Goal: Transaction & Acquisition: Purchase product/service

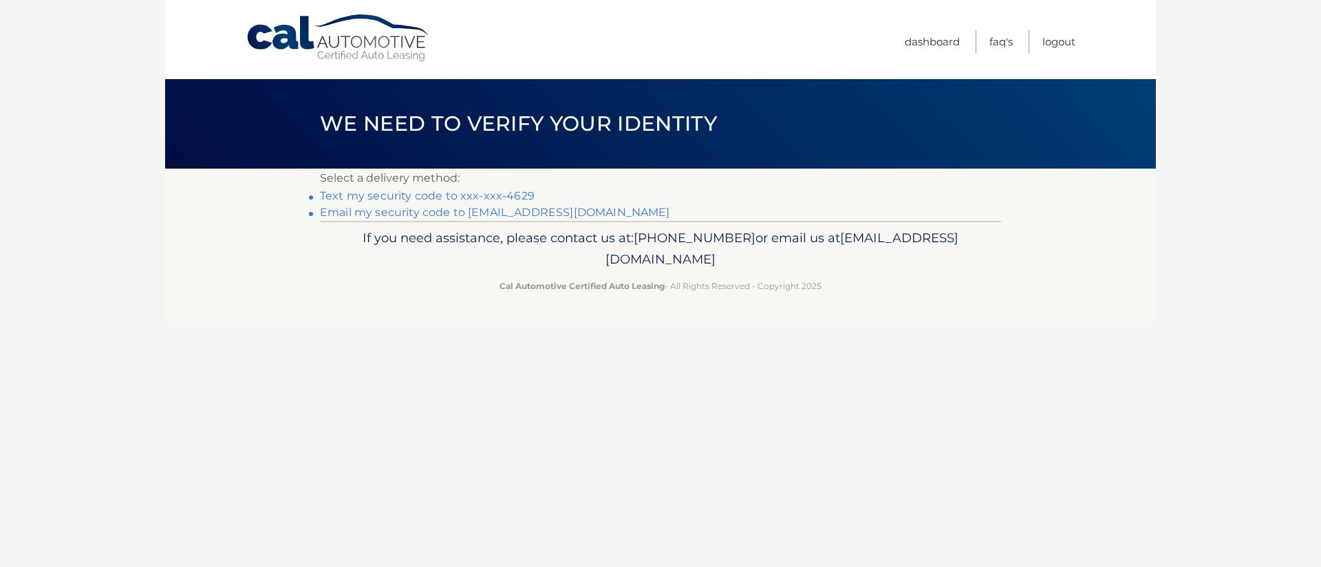
click at [517, 209] on link "Email my security code to j******@verizon.net" at bounding box center [495, 212] width 350 height 13
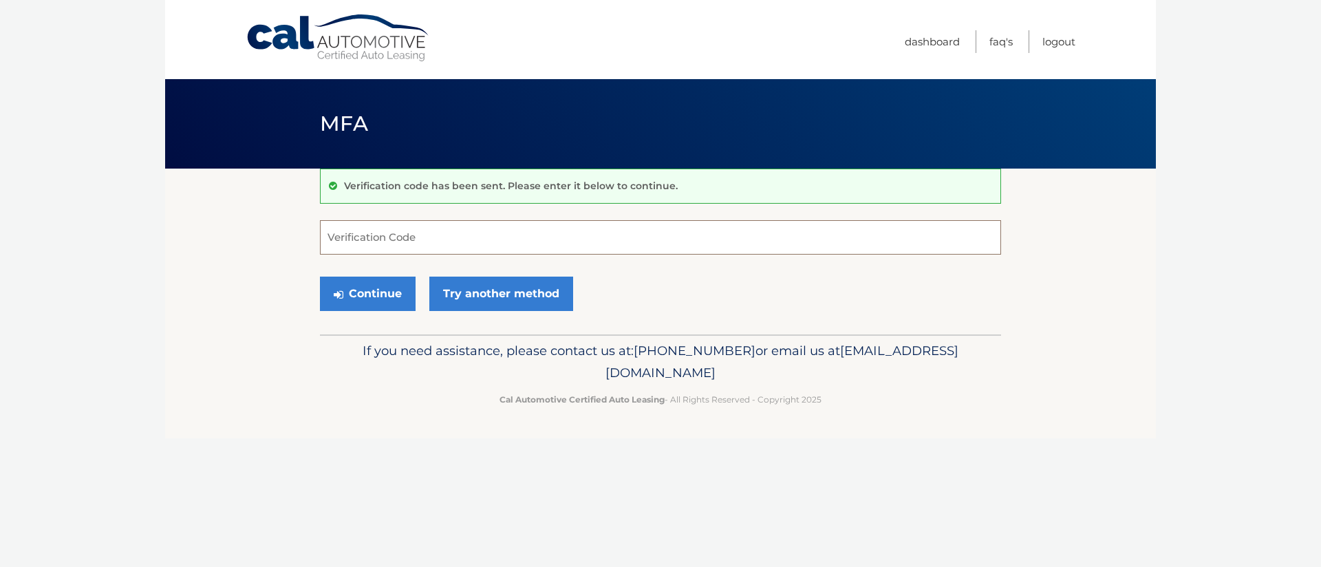
click at [407, 235] on input "Verification Code" at bounding box center [660, 237] width 681 height 34
click at [392, 240] on input "Verification Code" at bounding box center [660, 237] width 681 height 34
type input "024032"
click at [363, 294] on button "Continue" at bounding box center [368, 294] width 96 height 34
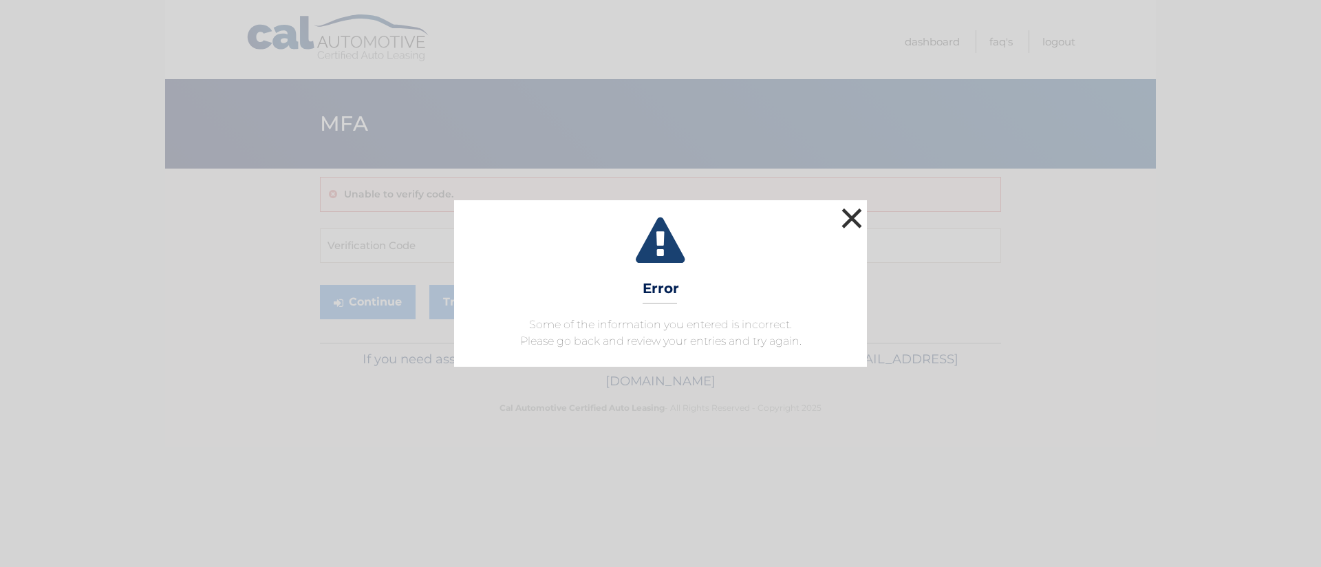
click at [855, 213] on button "×" at bounding box center [852, 218] width 28 height 28
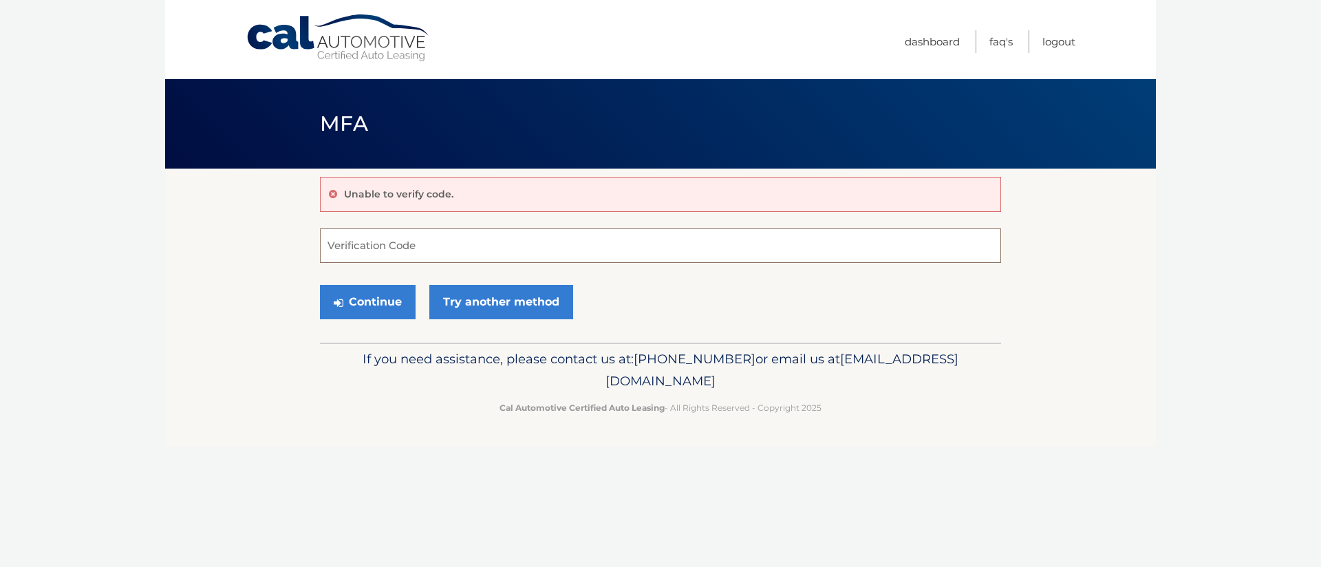
click at [373, 241] on input "Verification Code" at bounding box center [660, 245] width 681 height 34
click at [391, 250] on input "Verification Code" at bounding box center [660, 245] width 681 height 34
type input "024232"
click at [374, 305] on button "Continue" at bounding box center [368, 302] width 96 height 34
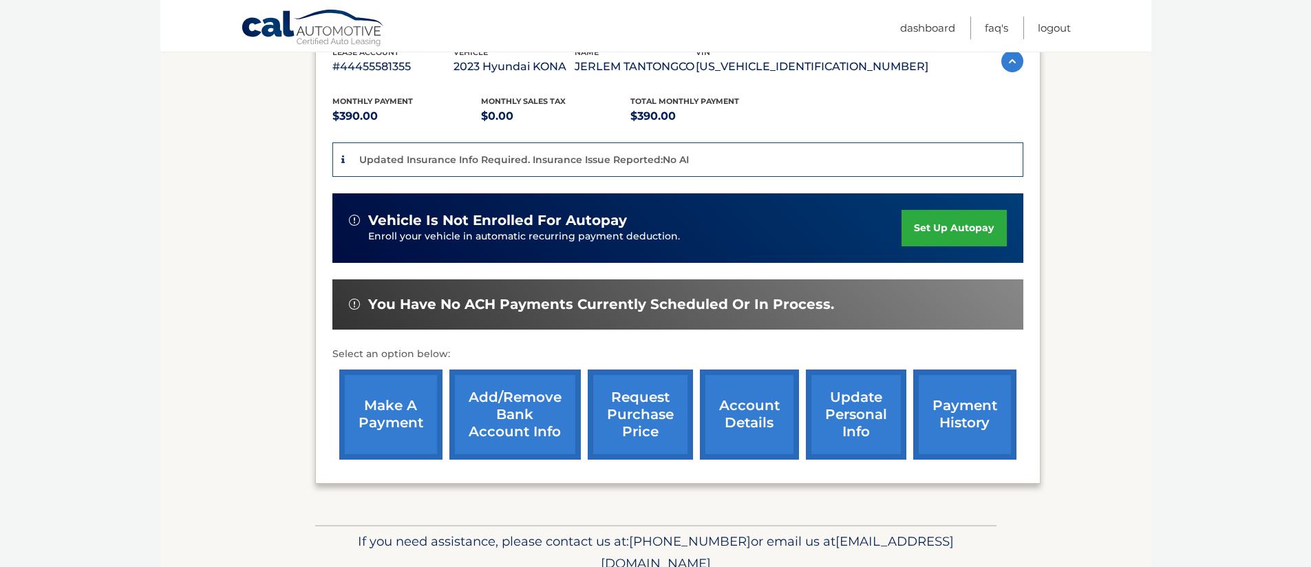
scroll to position [257, 0]
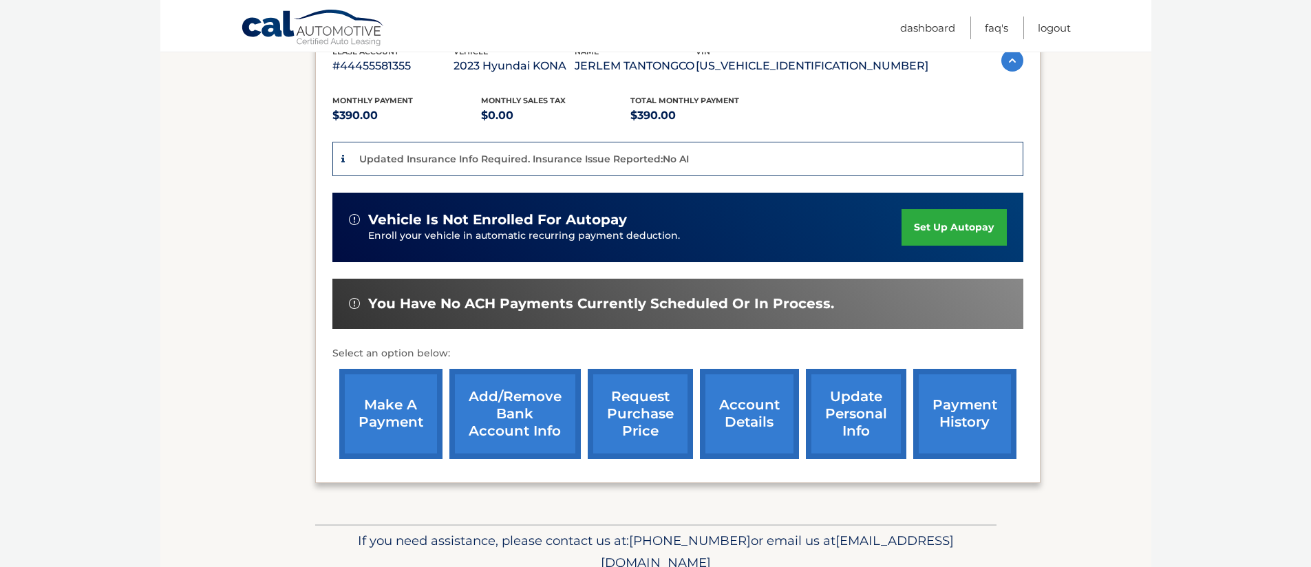
click at [379, 417] on link "make a payment" at bounding box center [390, 414] width 103 height 90
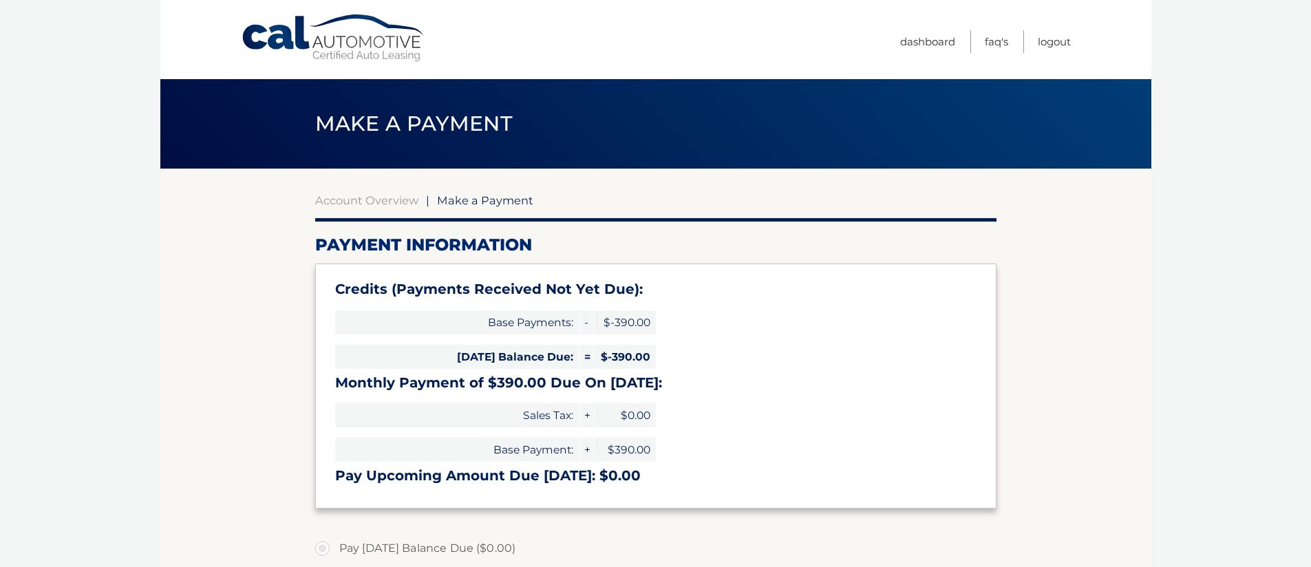
select select "ZTU1YTQxOTctNjI1Ny00NGU5LWI2NmYtMjQ3MDQyM2VjNTQ0"
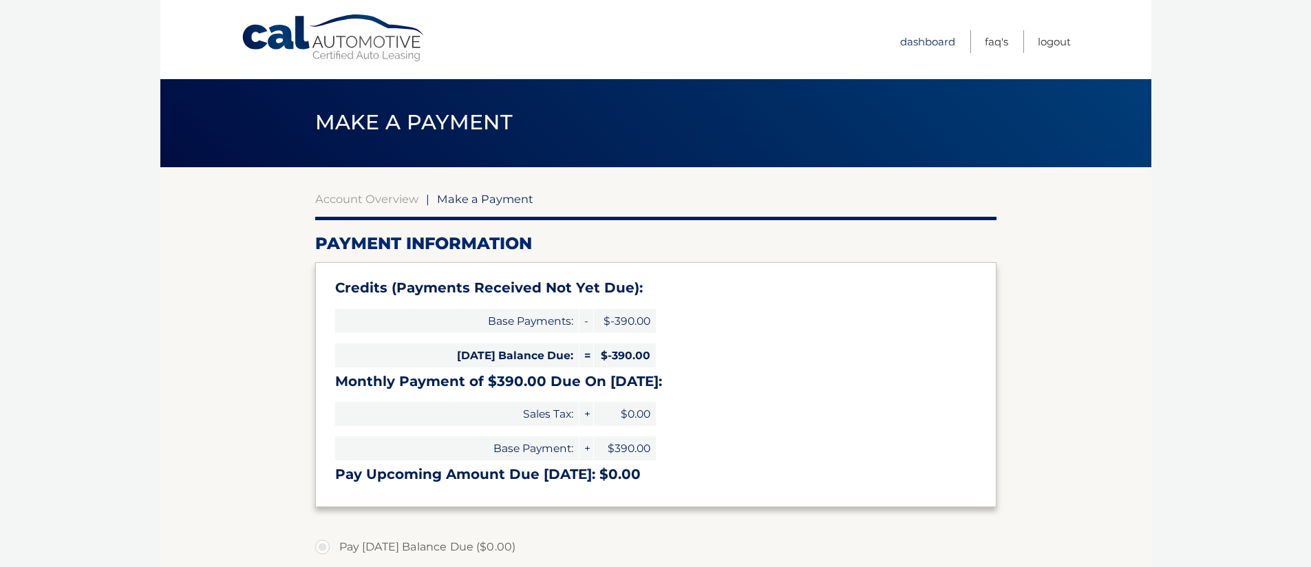
click at [922, 38] on link "Dashboard" at bounding box center [927, 41] width 55 height 23
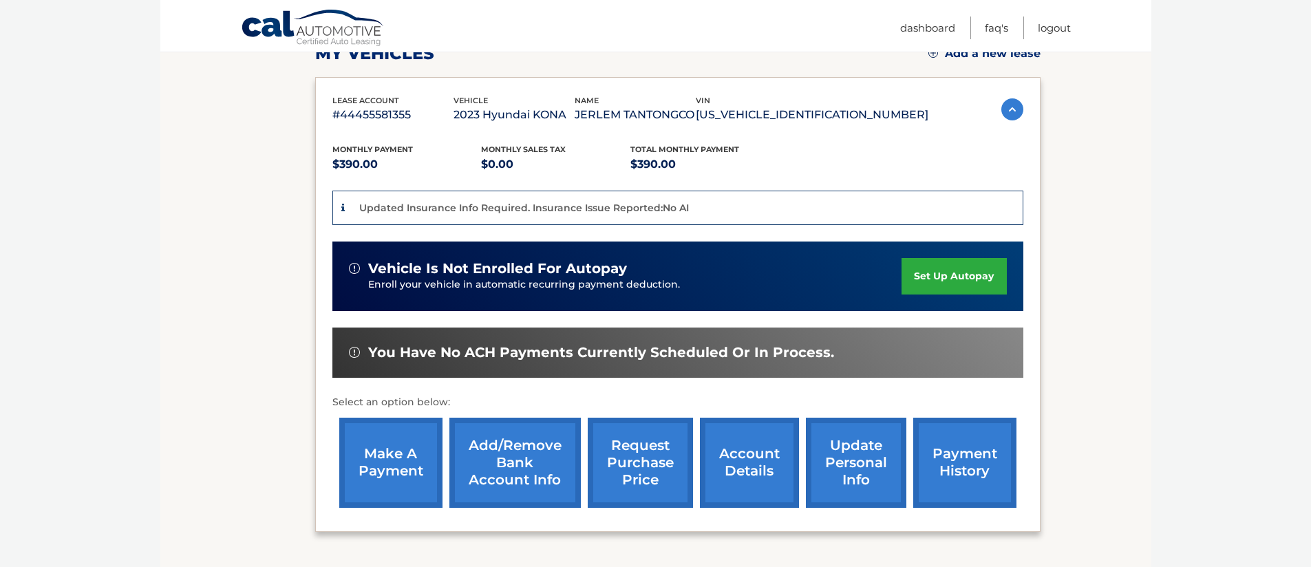
scroll to position [214, 0]
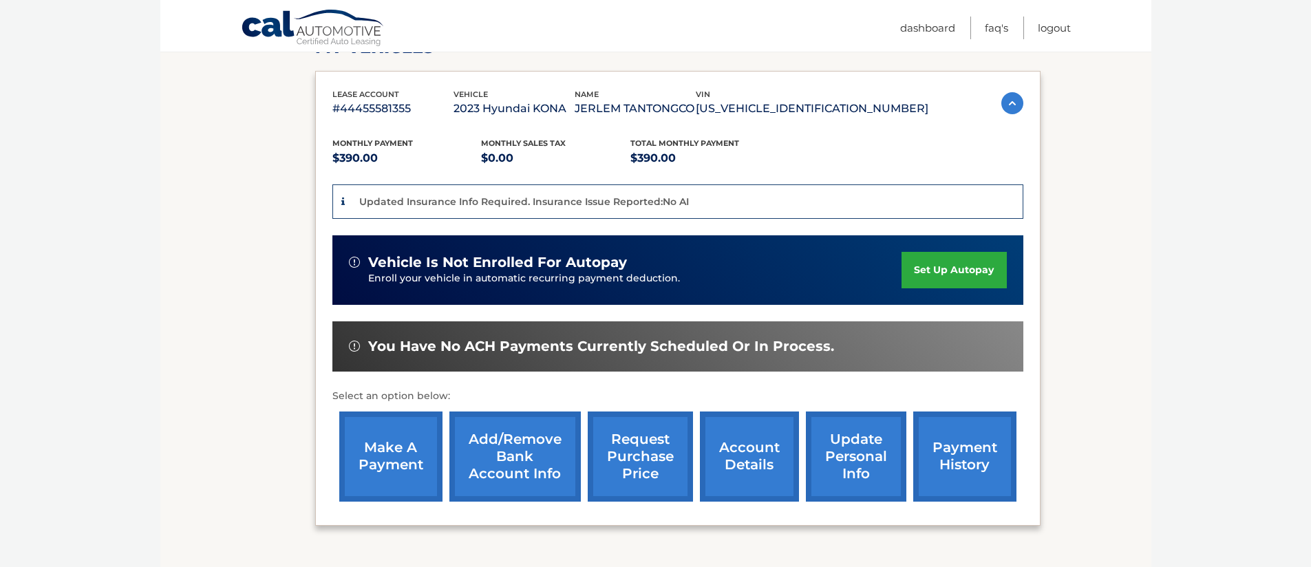
click at [953, 463] on link "payment history" at bounding box center [964, 456] width 103 height 90
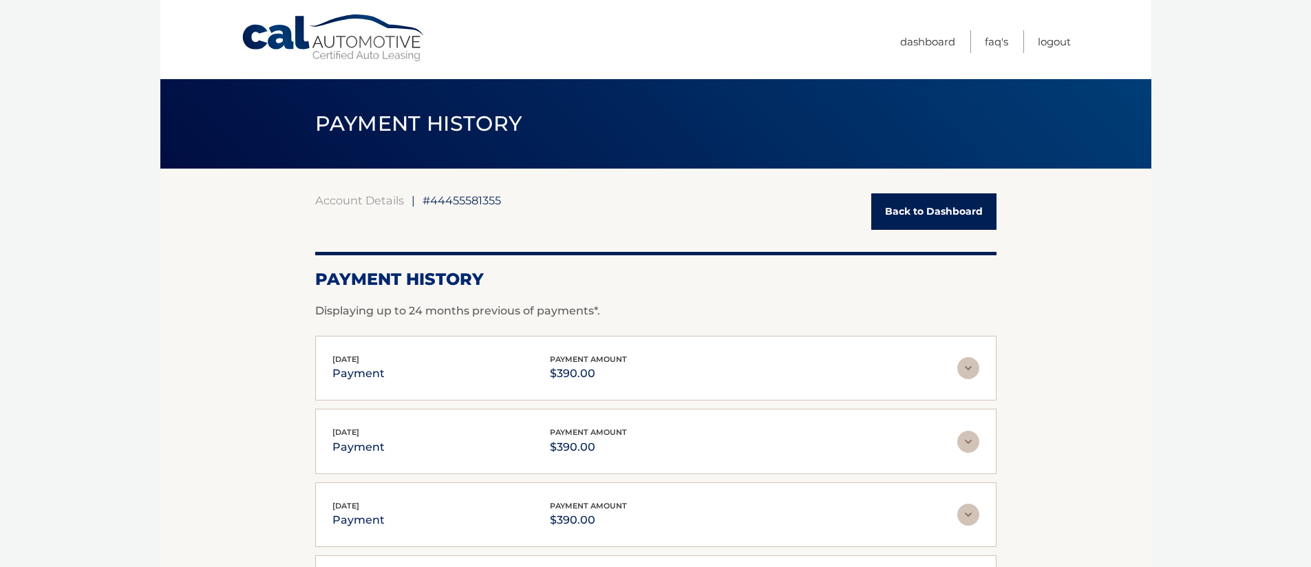
click at [925, 198] on link "Back to Dashboard" at bounding box center [933, 211] width 125 height 36
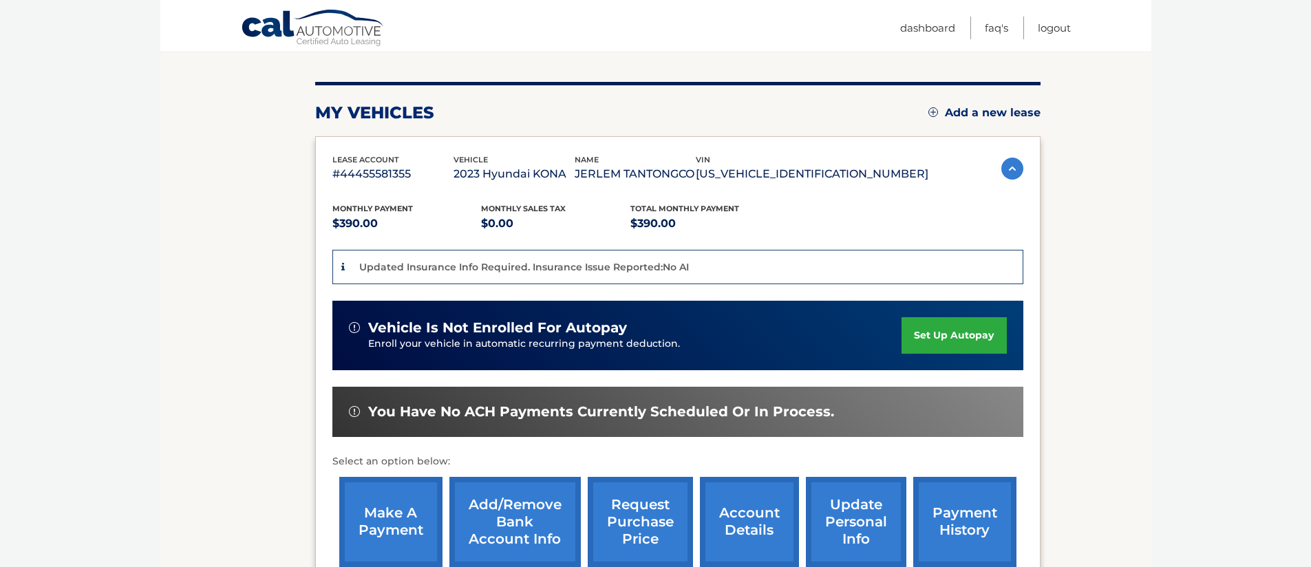
scroll to position [152, 0]
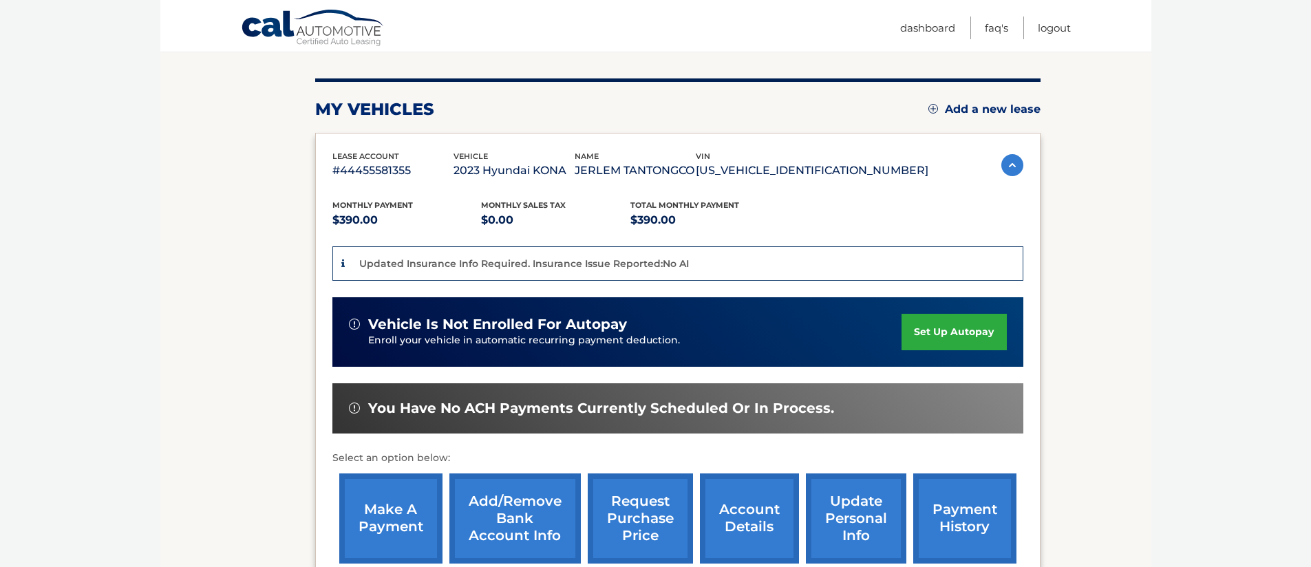
click at [376, 519] on link "make a payment" at bounding box center [390, 518] width 103 height 90
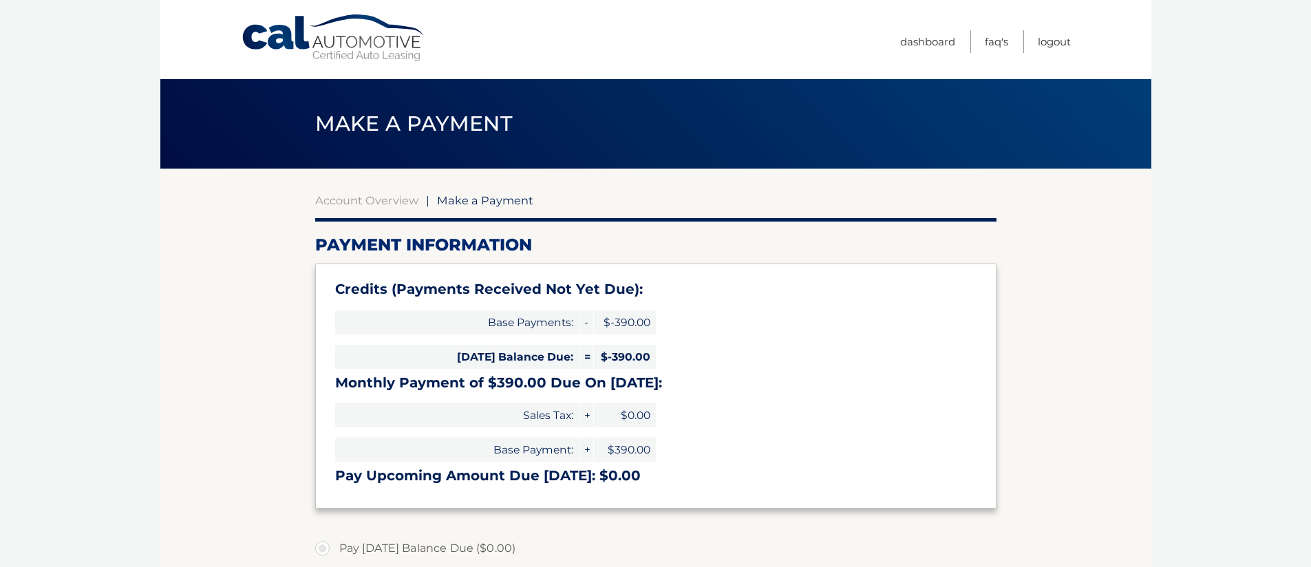
select select "ZTU1YTQxOTctNjI1Ny00NGU5LWI2NmYtMjQ3MDQyM2VjNTQ0"
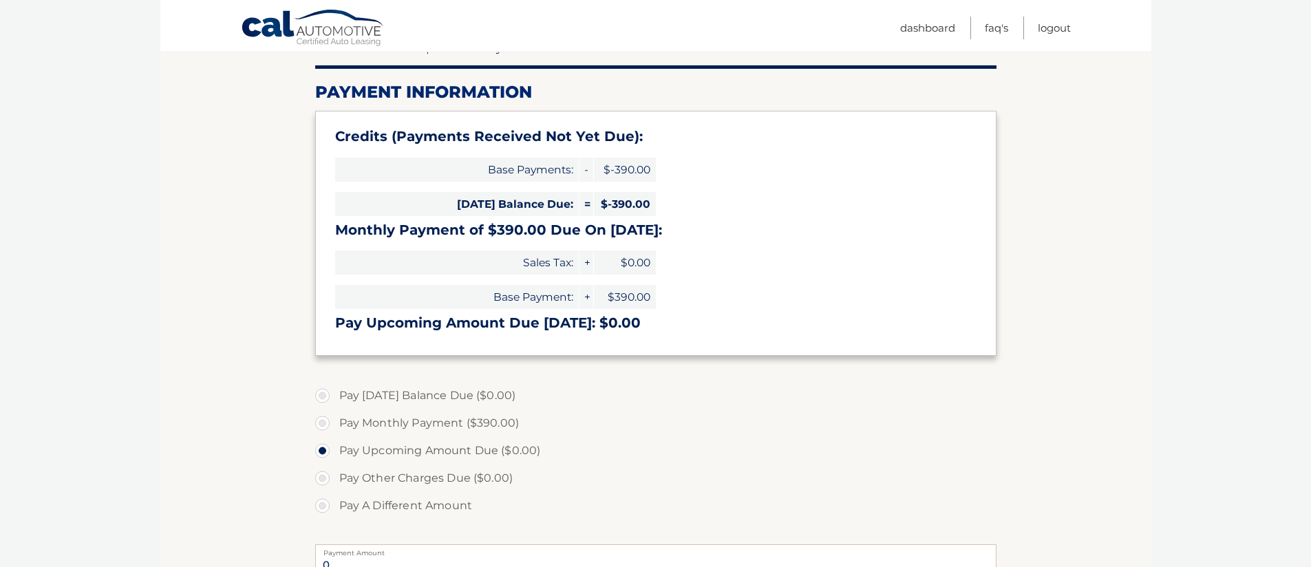
scroll to position [154, 0]
click at [322, 422] on label "Pay Monthly Payment ($390.00)" at bounding box center [655, 422] width 681 height 28
click at [322, 422] on input "Pay Monthly Payment ($390.00)" at bounding box center [328, 419] width 14 height 22
radio input "true"
type input "390.00"
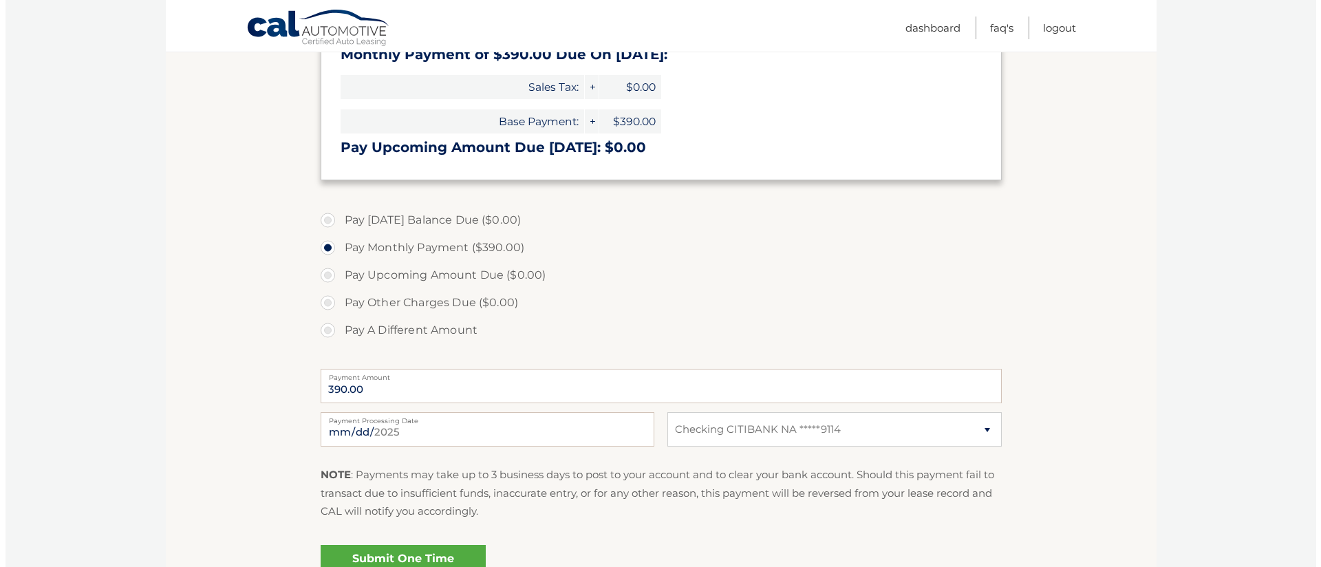
scroll to position [330, 0]
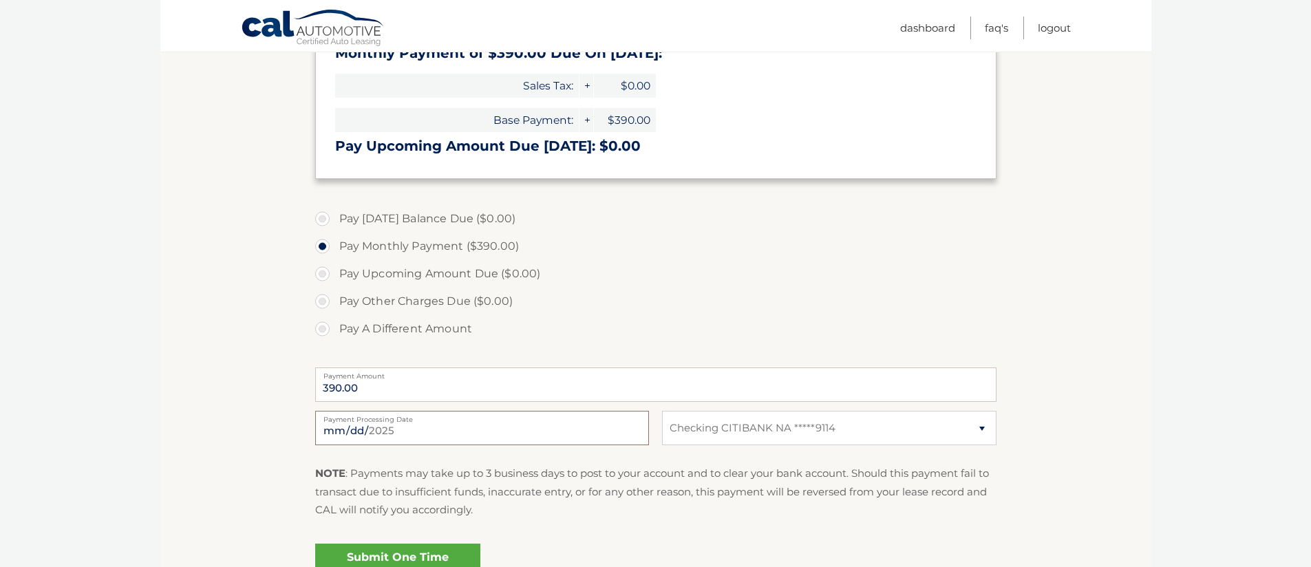
click at [363, 428] on input "2025-08-27" at bounding box center [482, 428] width 334 height 34
type input "2025-09-25"
click at [452, 549] on link "Submit One Time Payment" at bounding box center [397, 566] width 165 height 44
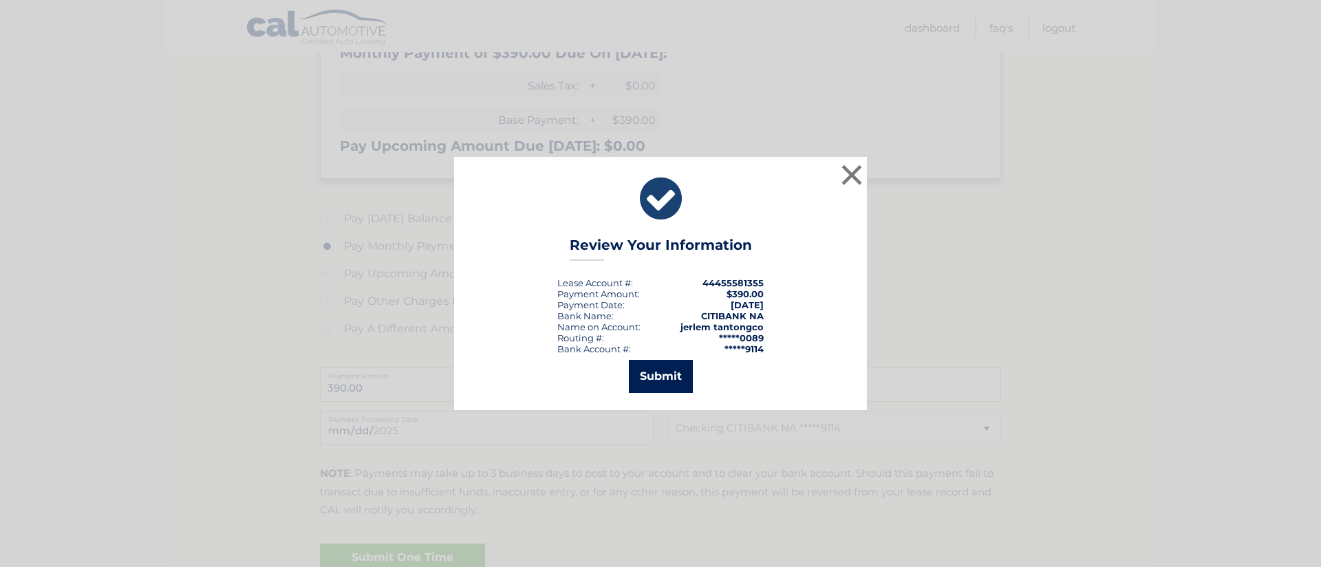
click at [657, 376] on button "Submit" at bounding box center [661, 376] width 64 height 33
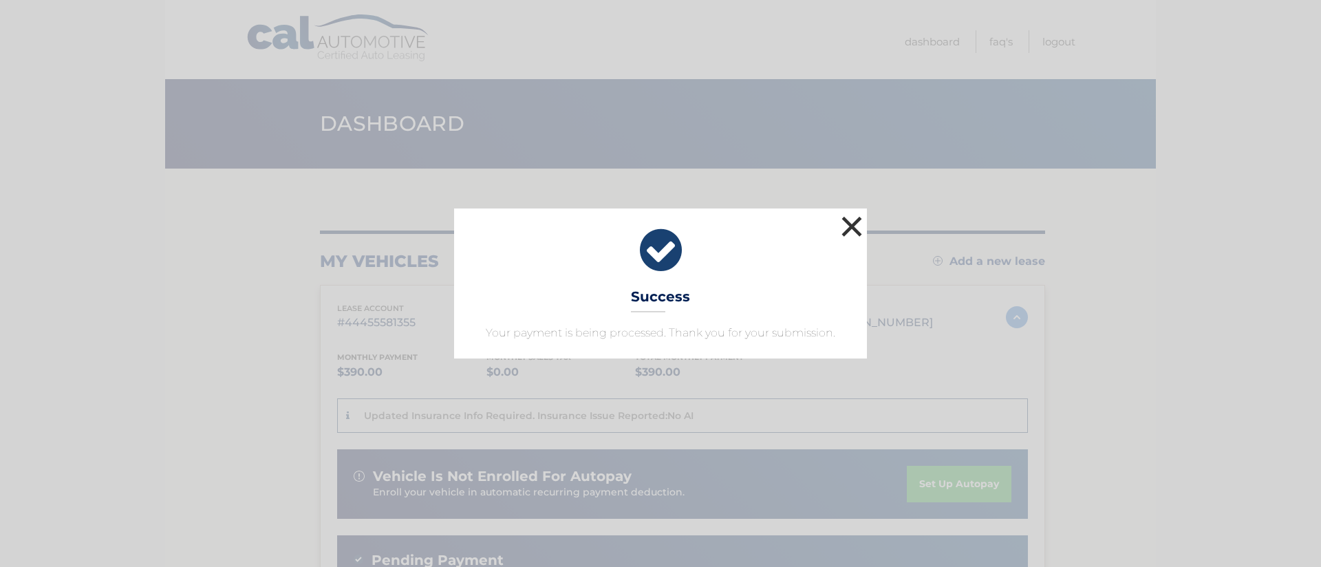
click at [853, 223] on button "×" at bounding box center [852, 227] width 28 height 28
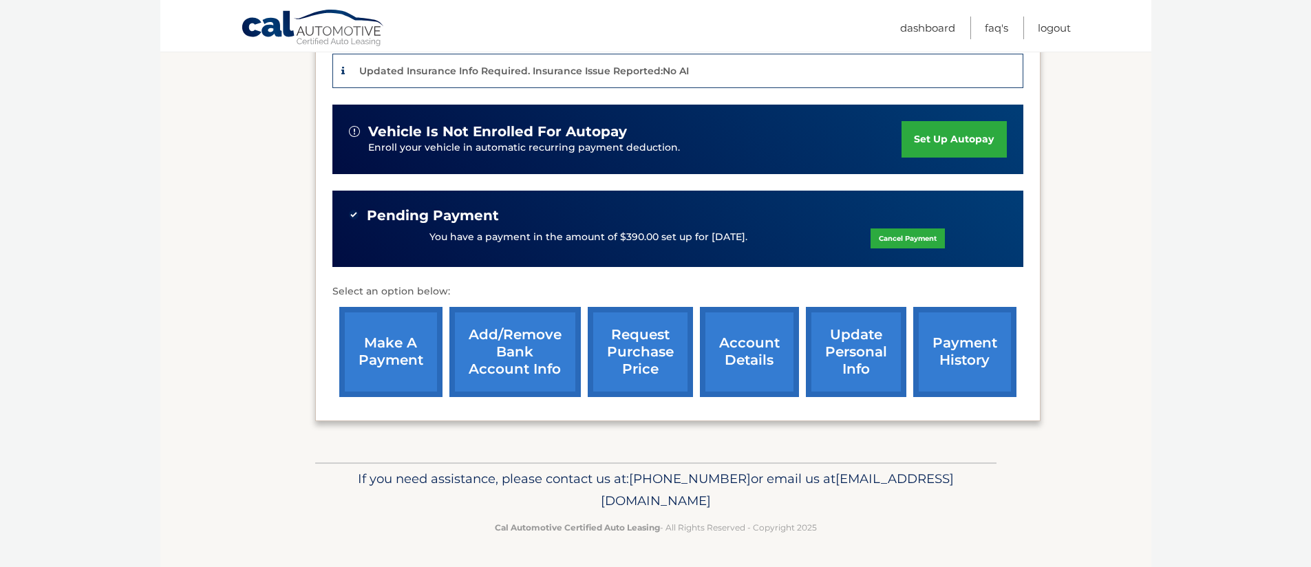
scroll to position [344, 0]
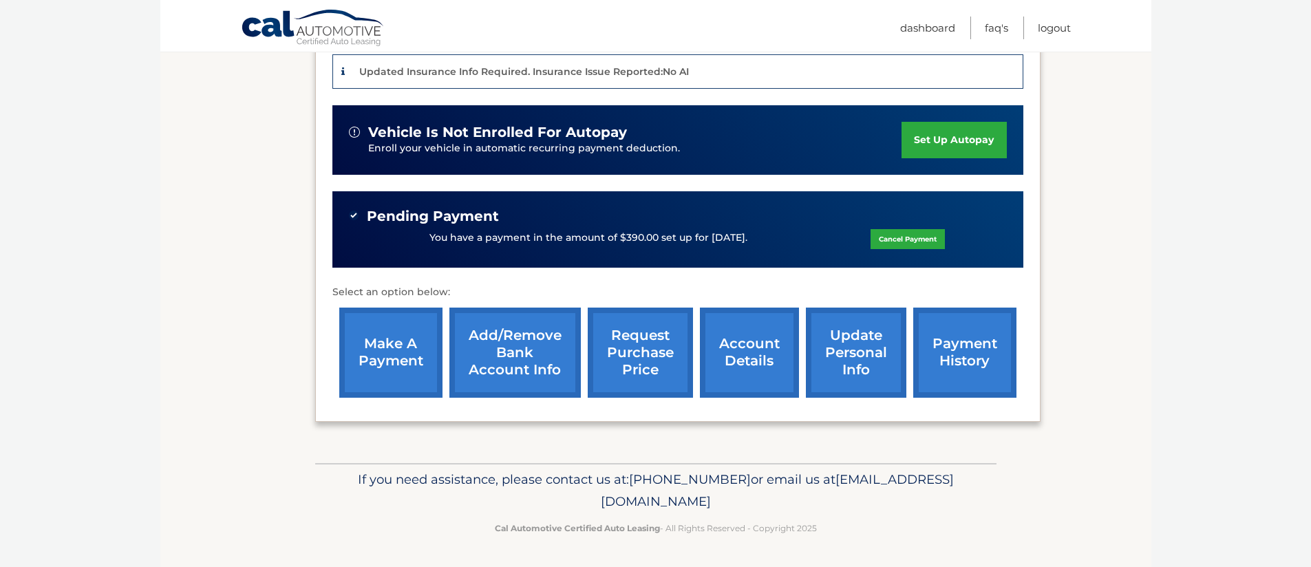
click at [938, 356] on link "payment history" at bounding box center [964, 353] width 103 height 90
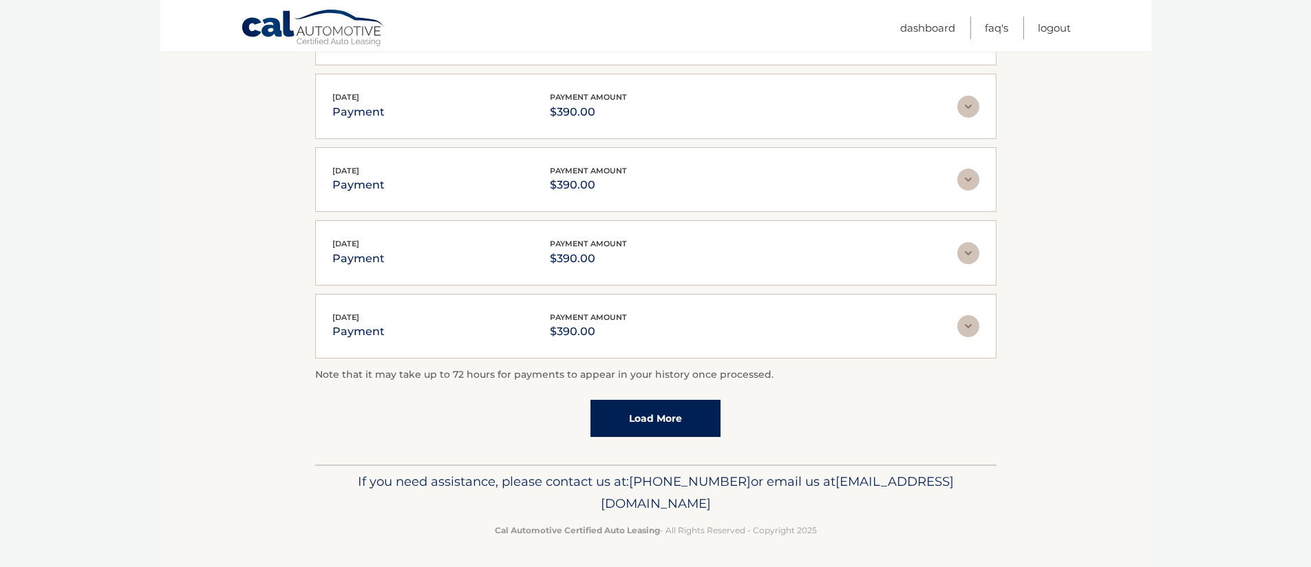
scroll to position [337, 0]
click at [668, 414] on link "Load More" at bounding box center [655, 416] width 130 height 37
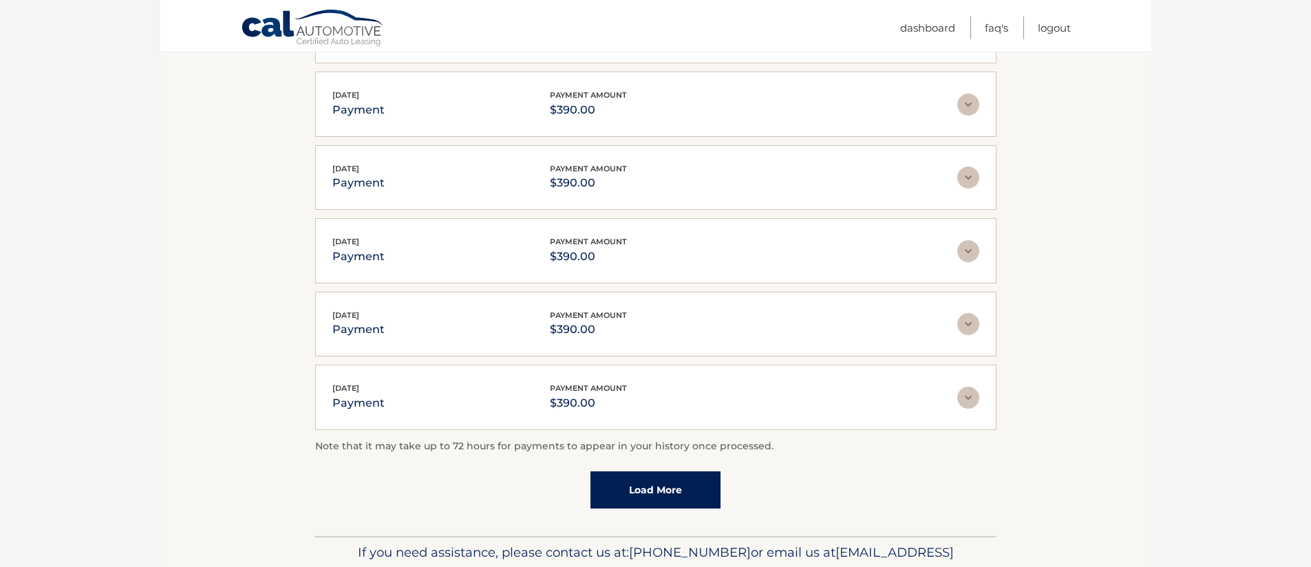
click at [698, 495] on link "Load More" at bounding box center [655, 489] width 130 height 37
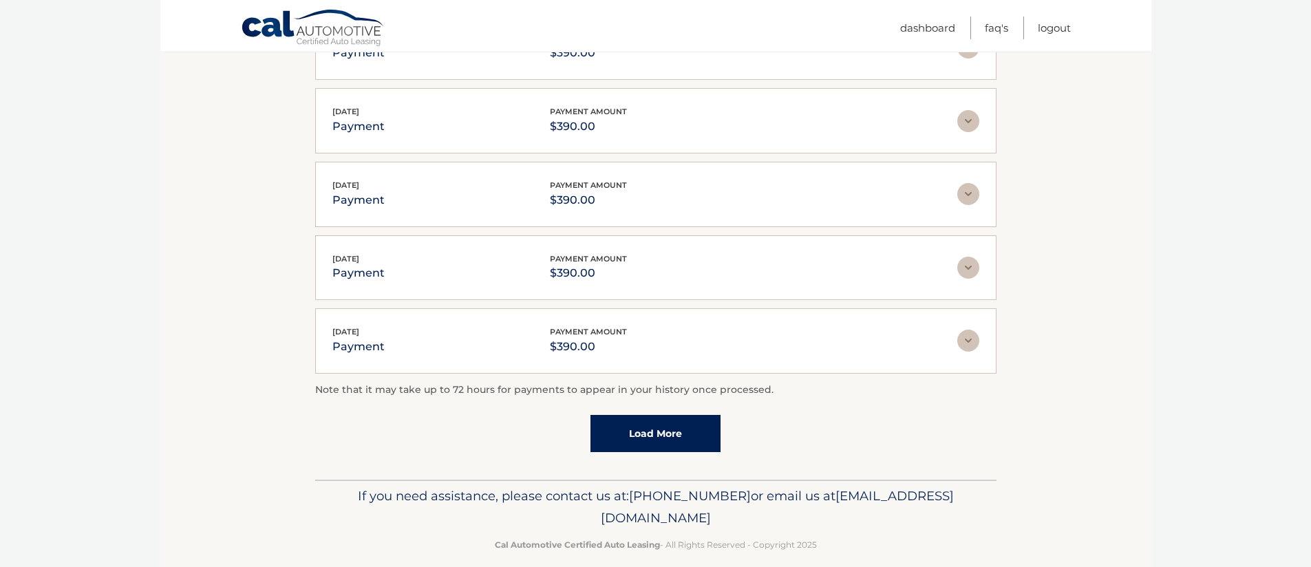
scroll to position [777, 0]
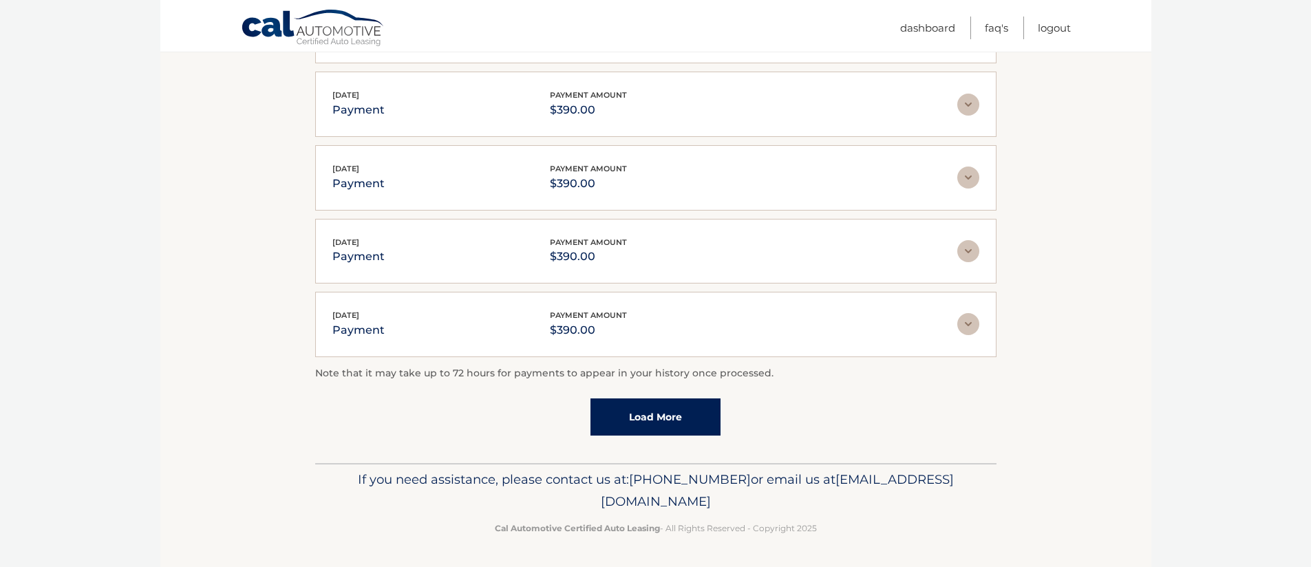
click at [665, 427] on link "Load More" at bounding box center [655, 416] width 130 height 37
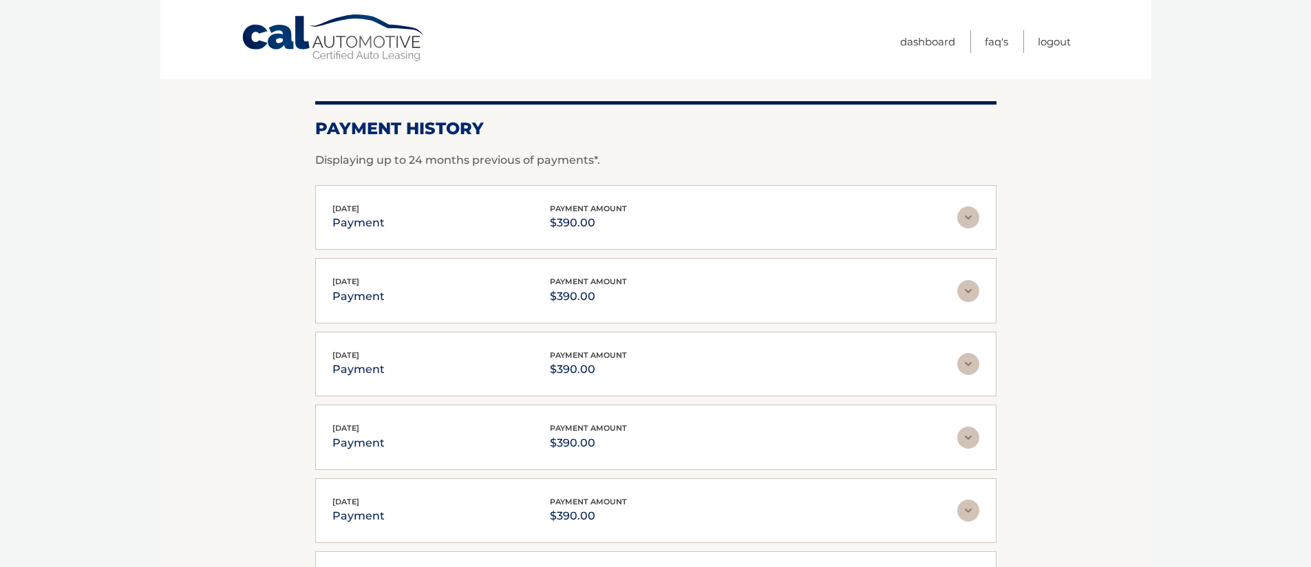
scroll to position [0, 0]
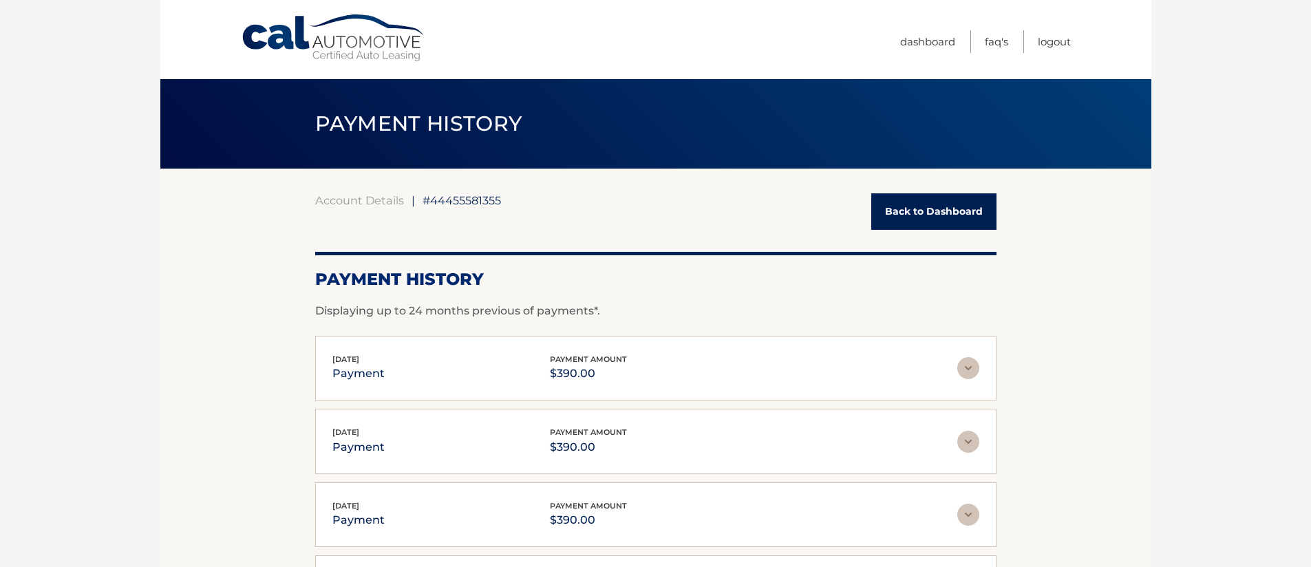
click at [927, 215] on link "Back to Dashboard" at bounding box center [933, 211] width 125 height 36
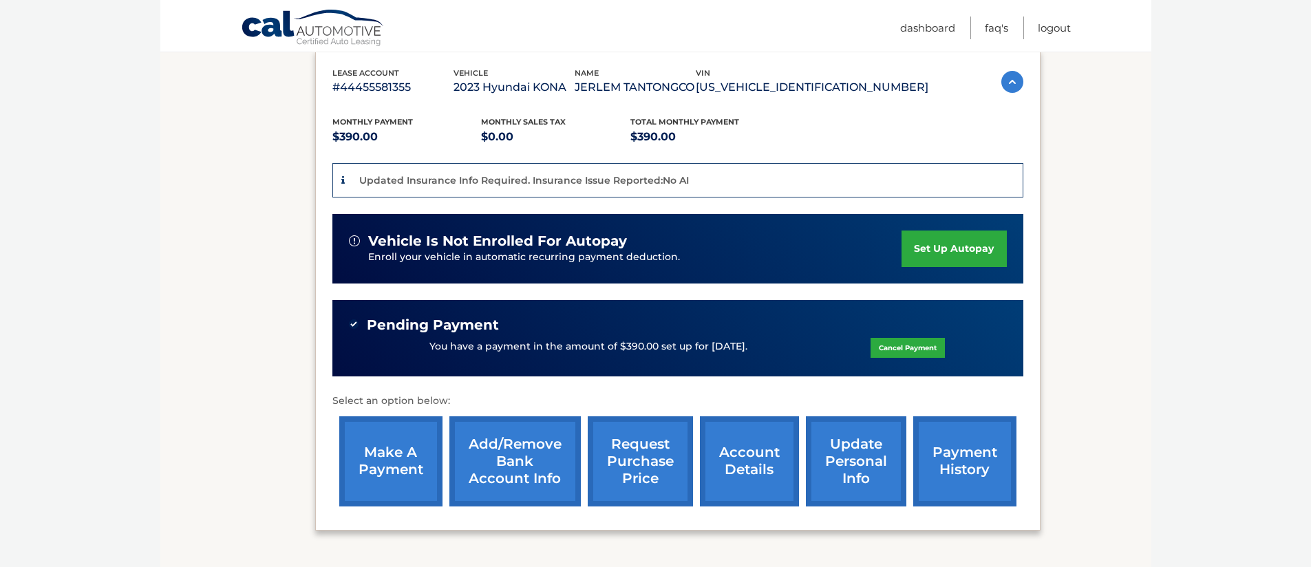
scroll to position [242, 0]
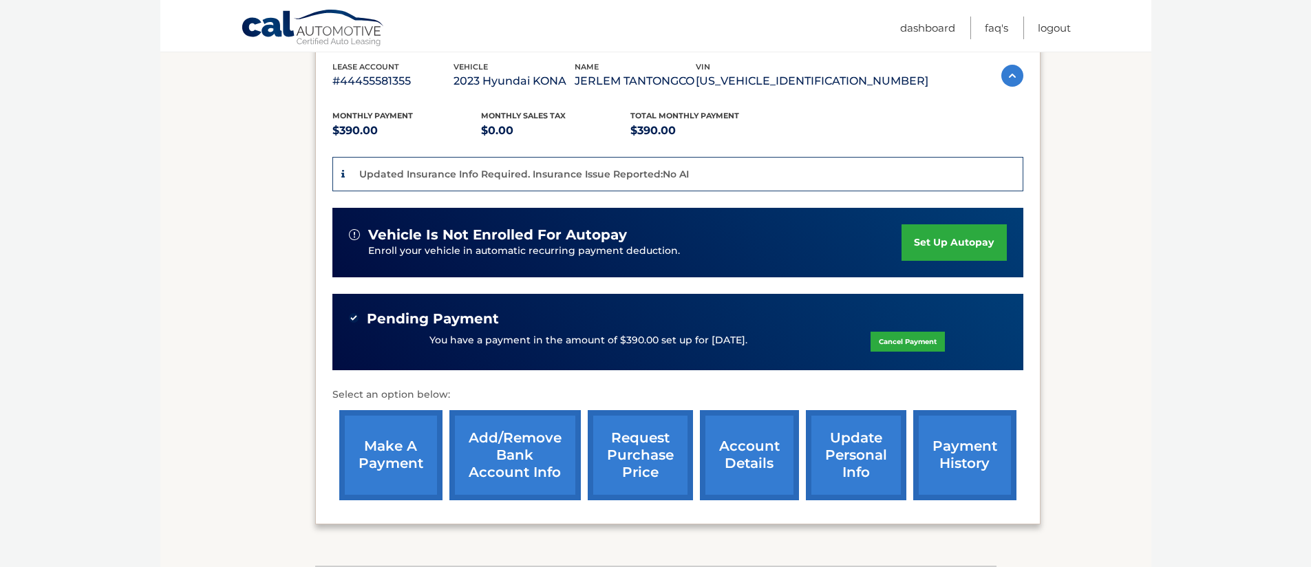
click at [716, 457] on link "account details" at bounding box center [749, 455] width 99 height 90
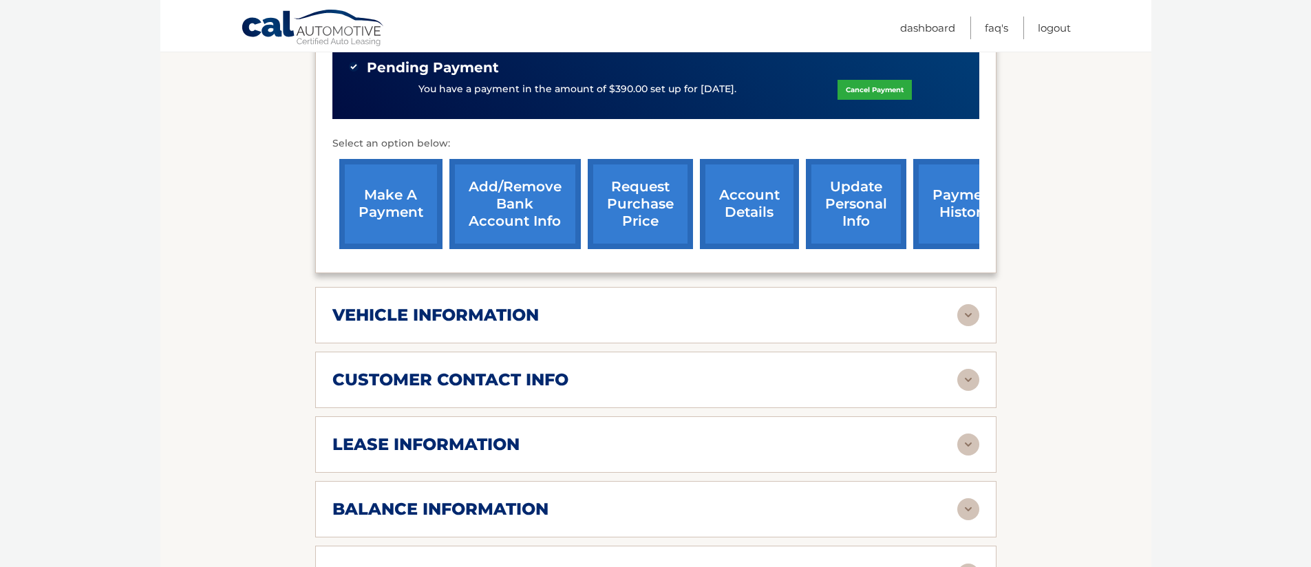
scroll to position [484, 0]
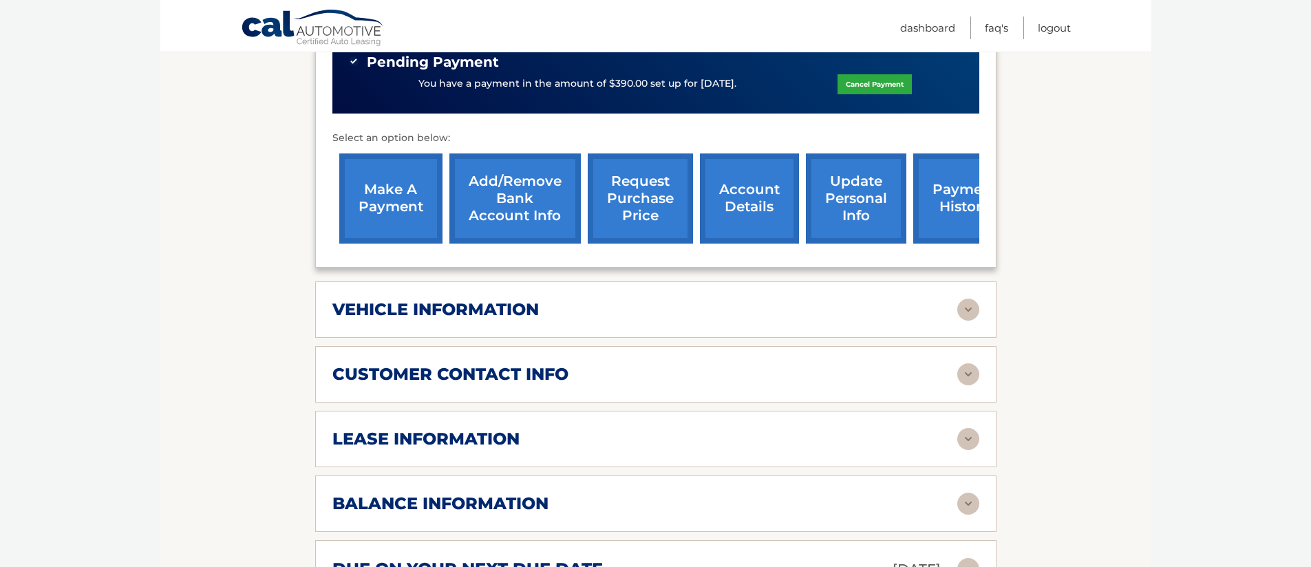
click at [770, 429] on div "lease information" at bounding box center [644, 439] width 625 height 21
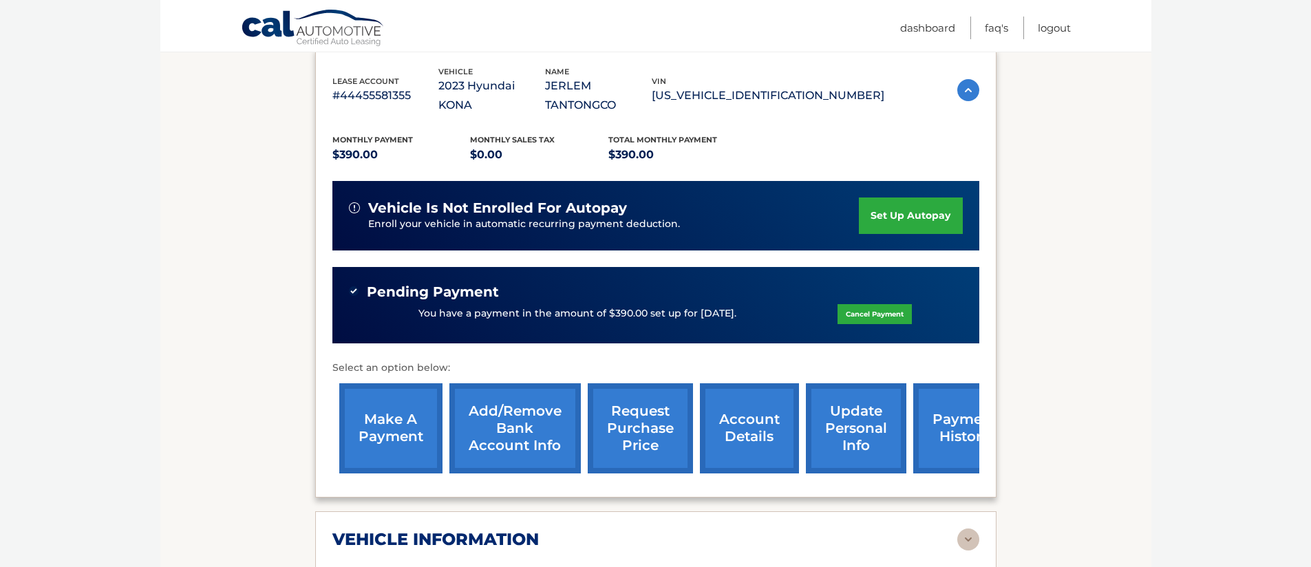
scroll to position [0, 0]
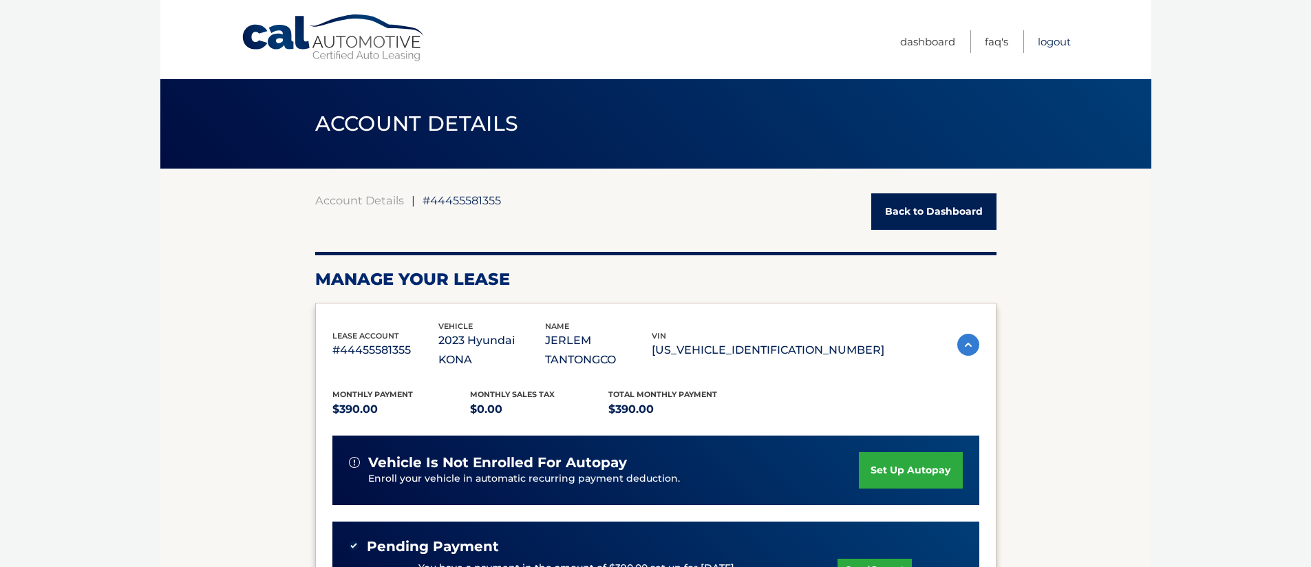
click at [1044, 45] on link "Logout" at bounding box center [1054, 41] width 33 height 23
